Goal: Task Accomplishment & Management: Use online tool/utility

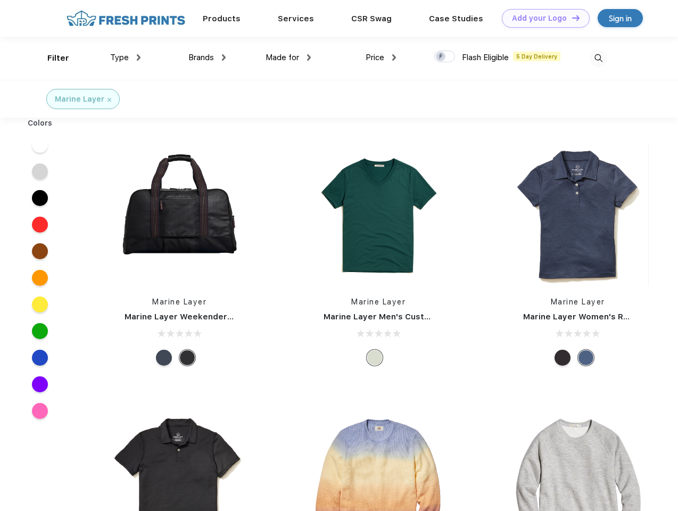
scroll to position [1, 0]
click at [542, 18] on link "Add your Logo Design Tool" at bounding box center [546, 18] width 88 height 19
click at [0, 0] on div "Design Tool" at bounding box center [0, 0] width 0 height 0
click at [571, 18] on link "Add your Logo Design Tool" at bounding box center [546, 18] width 88 height 19
click at [51, 58] on div "Filter" at bounding box center [58, 58] width 22 height 12
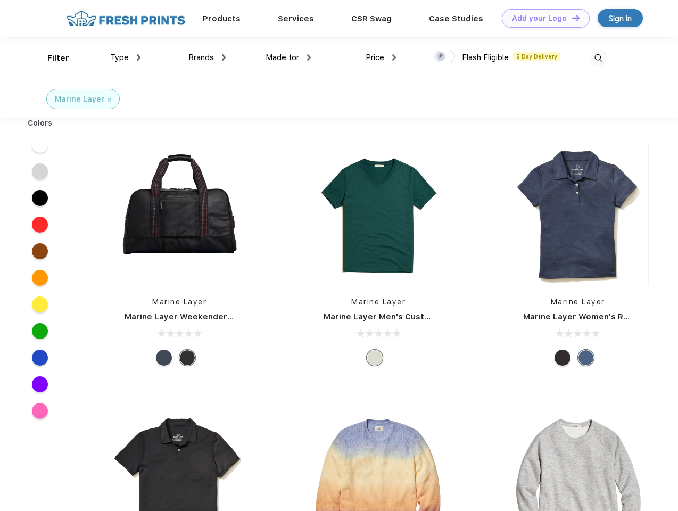
click at [126, 58] on span "Type" at bounding box center [119, 58] width 19 height 10
click at [207, 58] on span "Brands" at bounding box center [202, 58] width 26 height 10
click at [289, 58] on span "Made for" at bounding box center [283, 58] width 34 height 10
click at [381, 58] on span "Price" at bounding box center [375, 58] width 19 height 10
click at [445, 57] on div at bounding box center [445, 57] width 21 height 12
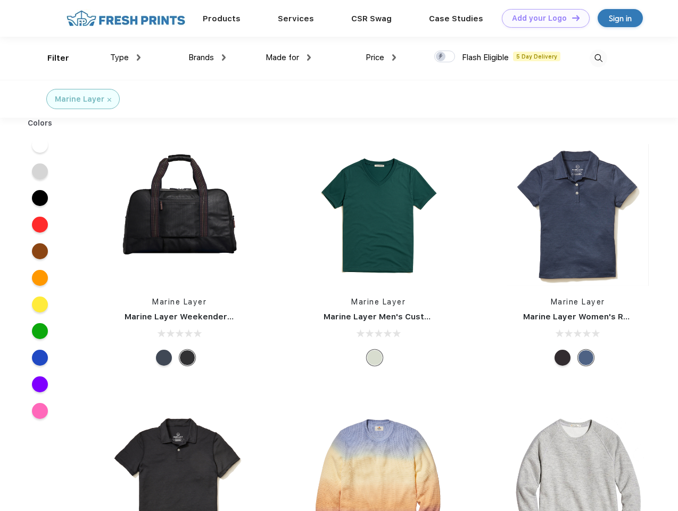
click at [441, 57] on input "checkbox" at bounding box center [438, 53] width 7 height 7
click at [599, 58] on img at bounding box center [599, 59] width 18 height 18
